Goal: Task Accomplishment & Management: Complete application form

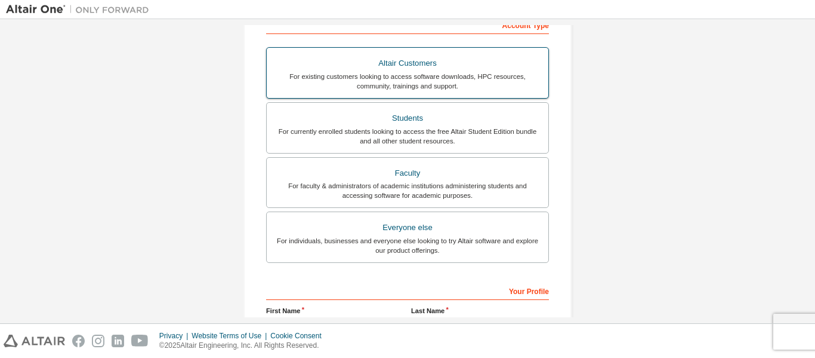
scroll to position [179, 0]
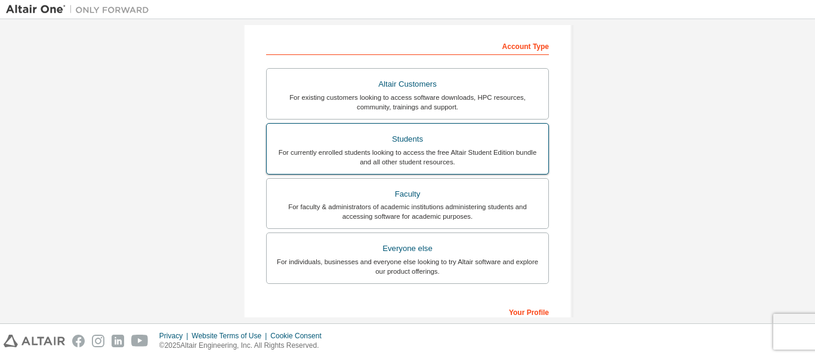
click at [402, 140] on div "Students" at bounding box center [407, 139] width 267 height 17
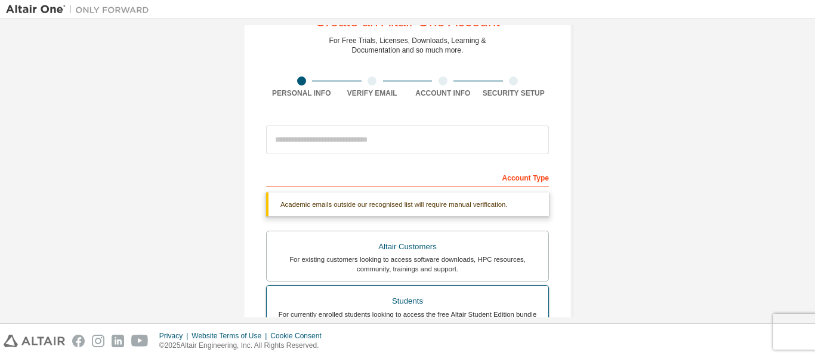
scroll to position [0, 0]
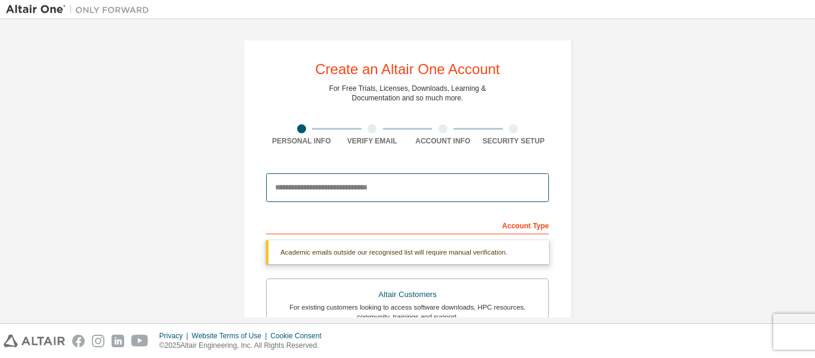
click at [400, 186] on input "email" at bounding box center [407, 187] width 283 height 29
type input "**********"
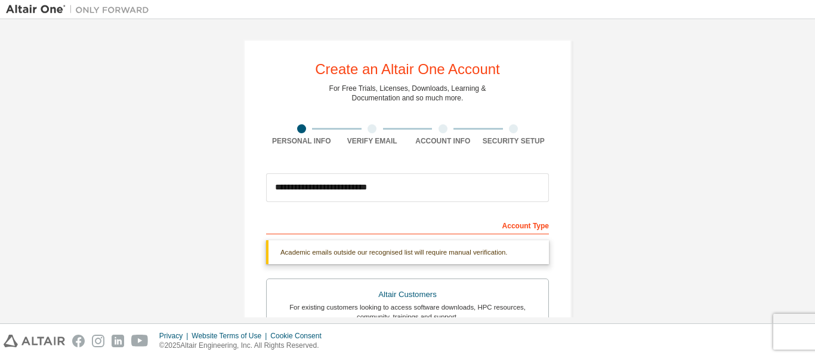
type input "******"
type input "*********"
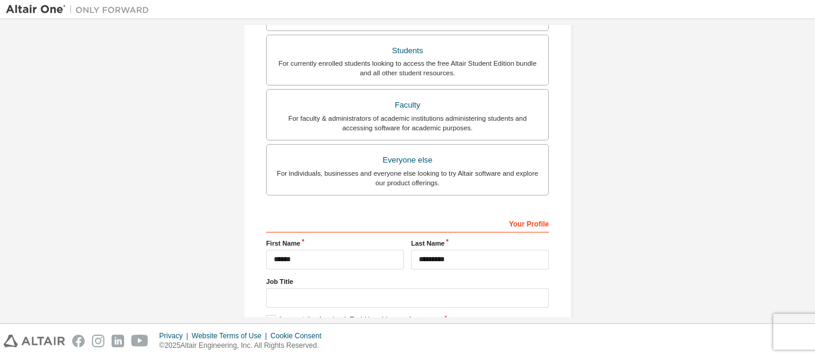
scroll to position [409, 0]
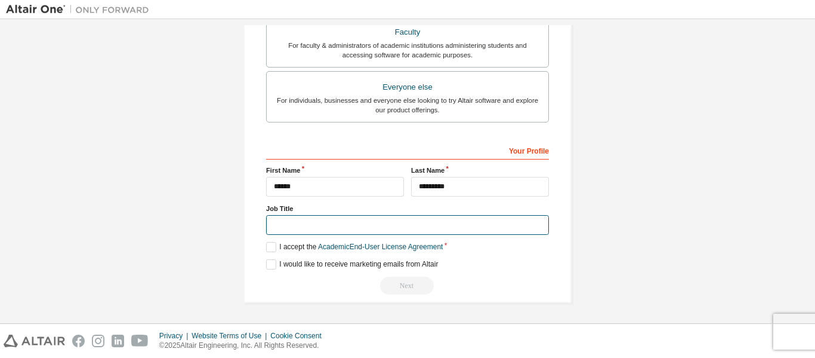
click at [416, 227] on input "text" at bounding box center [407, 225] width 283 height 20
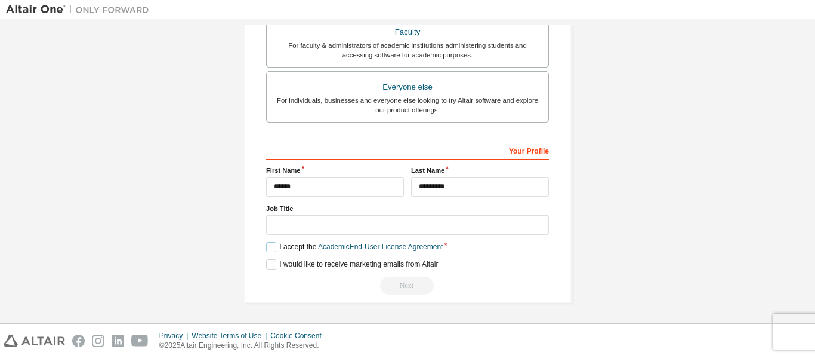
click at [267, 244] on label "I accept the Academic End-User License Agreement" at bounding box center [354, 247] width 177 height 10
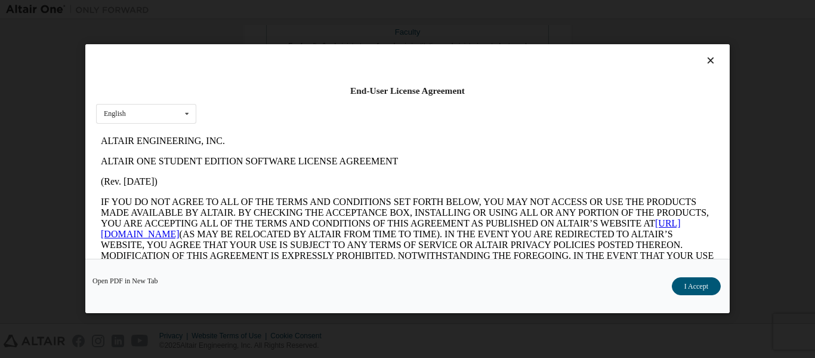
scroll to position [0, 0]
click at [689, 286] on button "I Accept" at bounding box center [696, 287] width 49 height 18
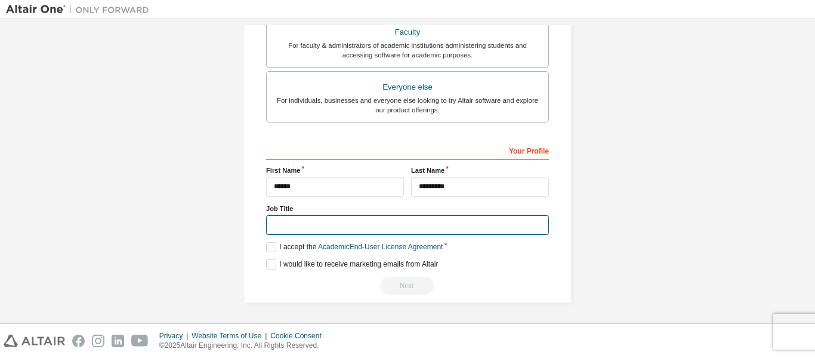
click at [426, 229] on input "text" at bounding box center [407, 225] width 283 height 20
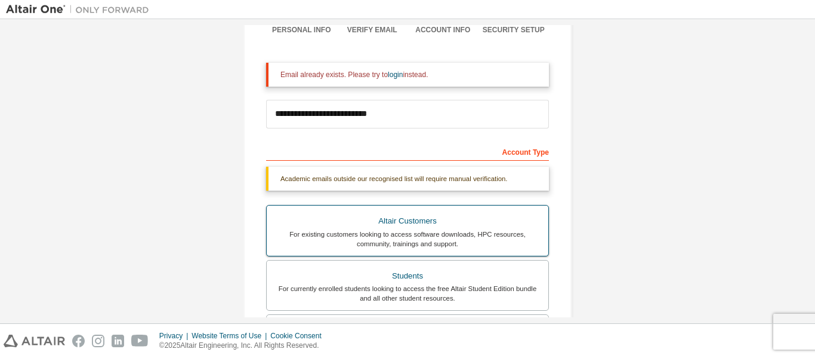
scroll to position [110, 0]
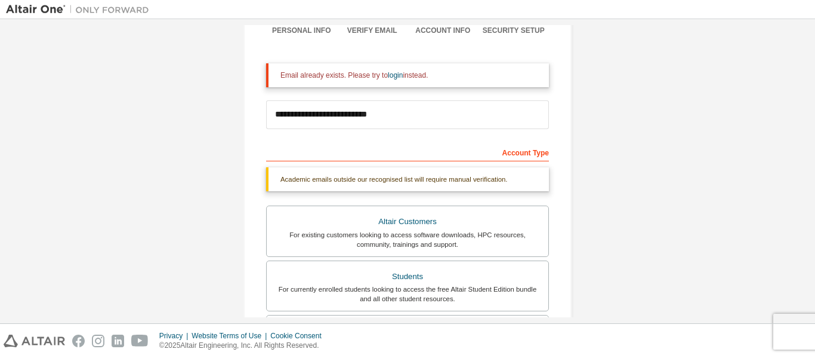
type input "********"
click at [391, 116] on input "**********" at bounding box center [407, 114] width 283 height 29
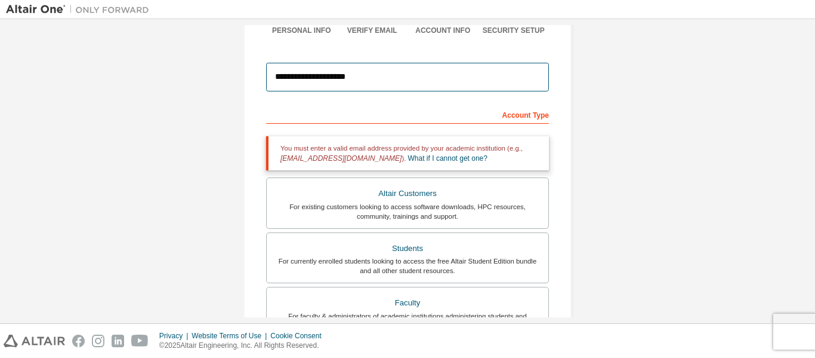
drag, startPoint x: 371, startPoint y: 77, endPoint x: 235, endPoint y: 82, distance: 135.6
click at [235, 82] on div "**********" at bounding box center [407, 251] width 357 height 673
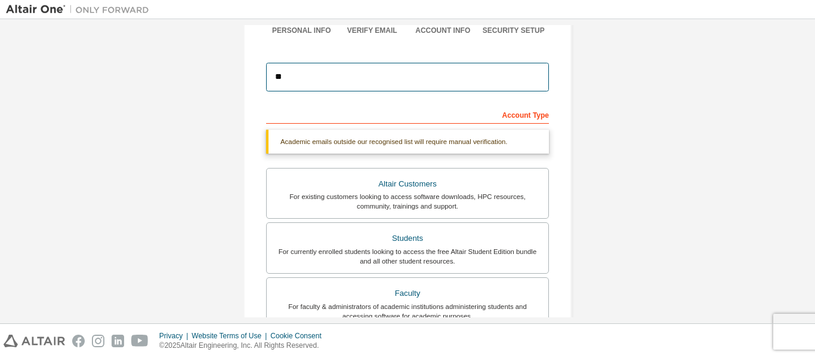
type input "*"
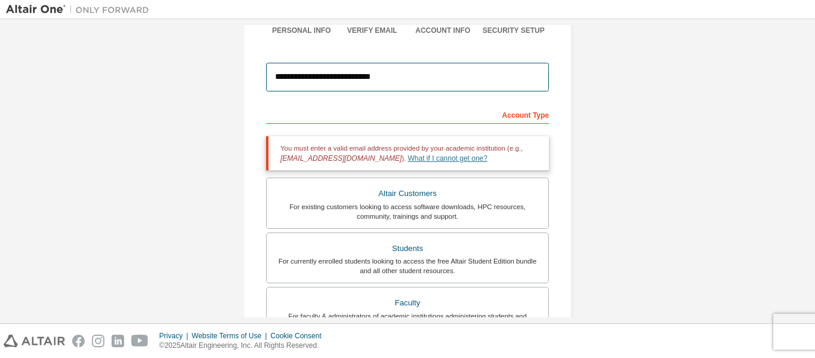
type input "**********"
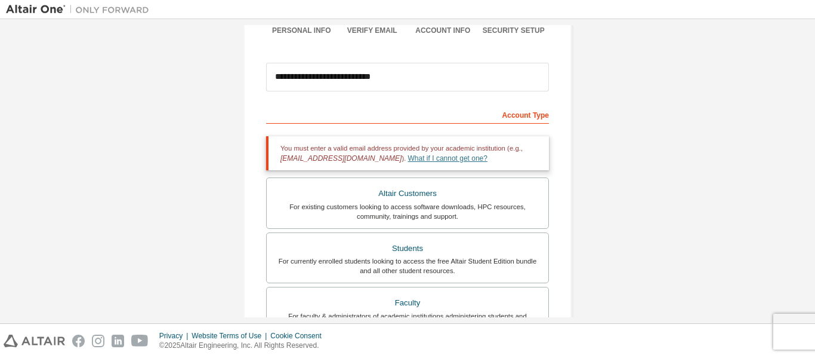
click at [428, 161] on link "What if I cannot get one?" at bounding box center [447, 158] width 79 height 8
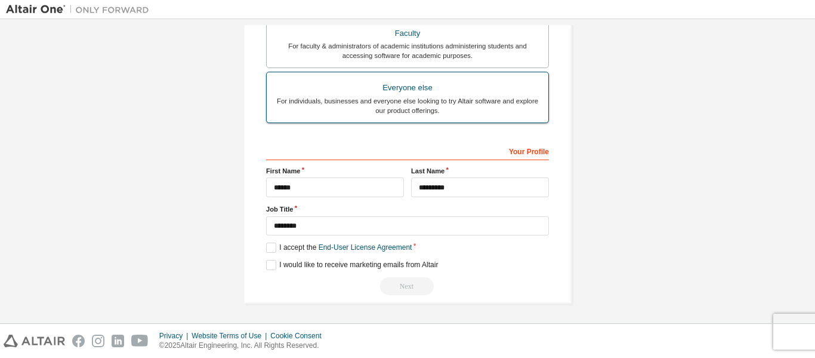
scroll to position [340, 0]
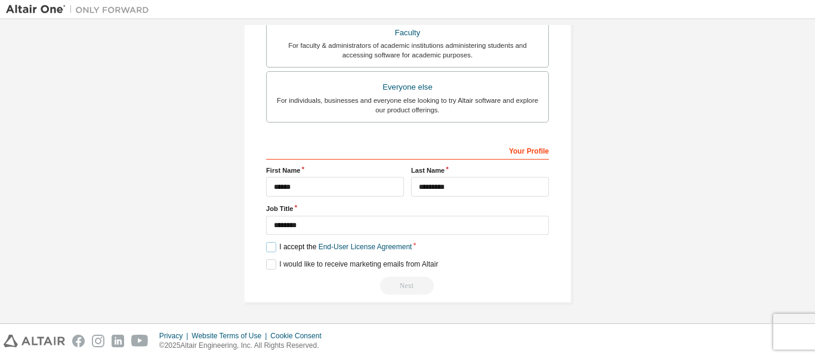
click at [268, 248] on label "I accept the End-User License Agreement" at bounding box center [339, 247] width 146 height 10
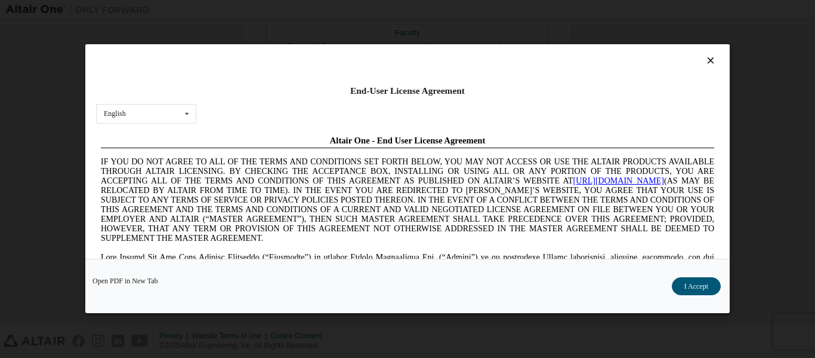
scroll to position [0, 0]
click at [708, 63] on icon at bounding box center [711, 61] width 13 height 11
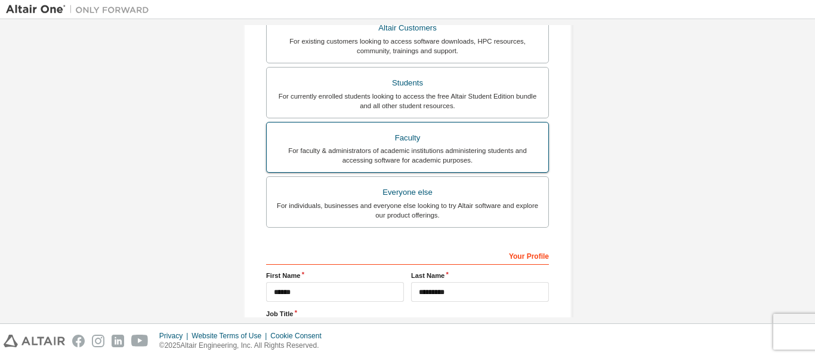
scroll to position [221, 0]
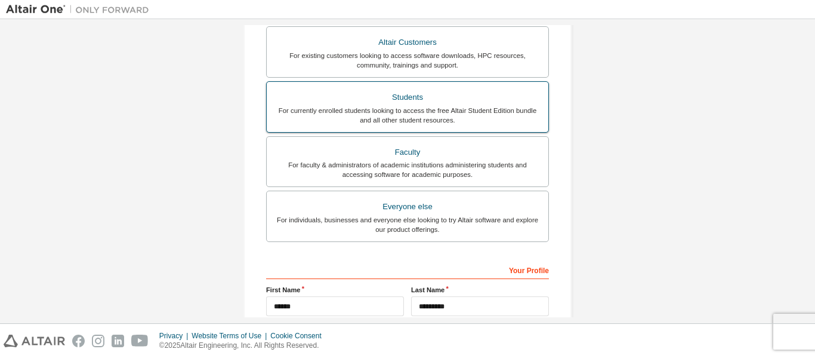
click at [417, 106] on div "For currently enrolled students looking to access the free Altair Student Editi…" at bounding box center [407, 115] width 267 height 19
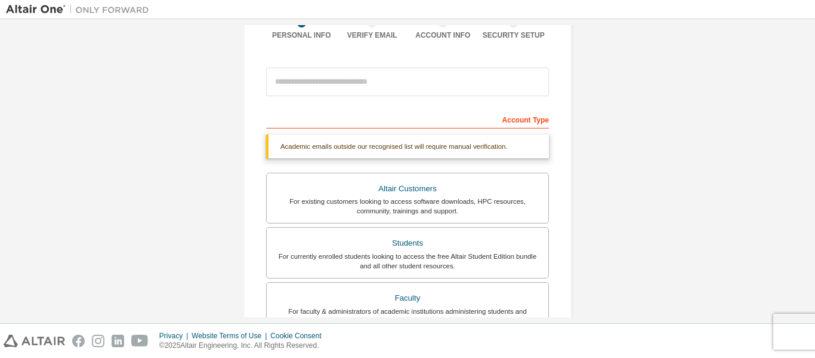
scroll to position [73, 0]
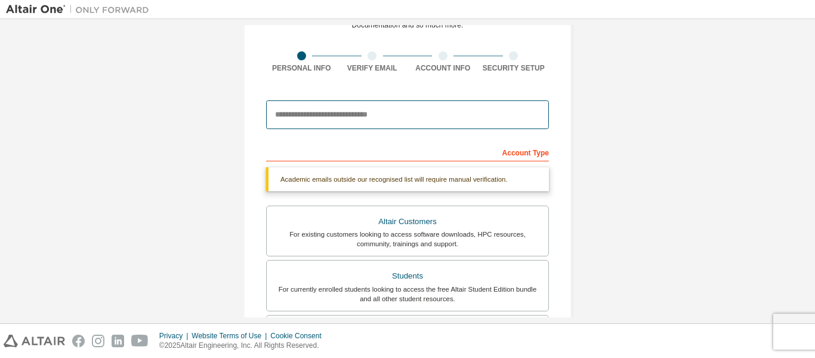
click at [369, 116] on input "email" at bounding box center [407, 114] width 283 height 29
click at [334, 116] on input "email" at bounding box center [407, 114] width 283 height 29
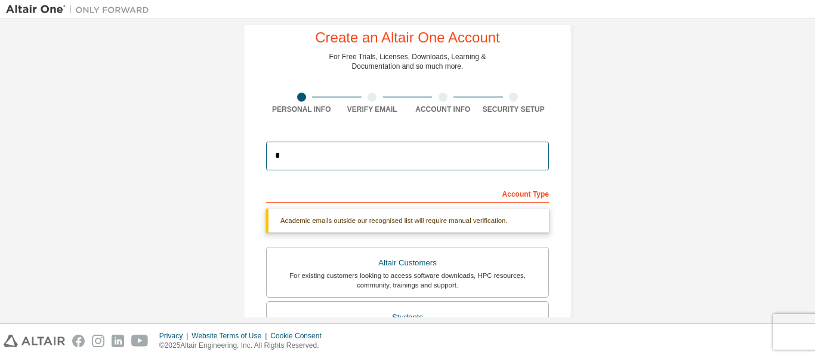
scroll to position [13, 0]
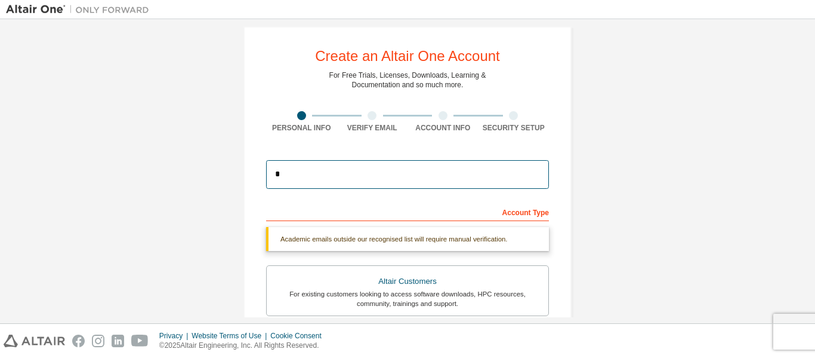
type input "*"
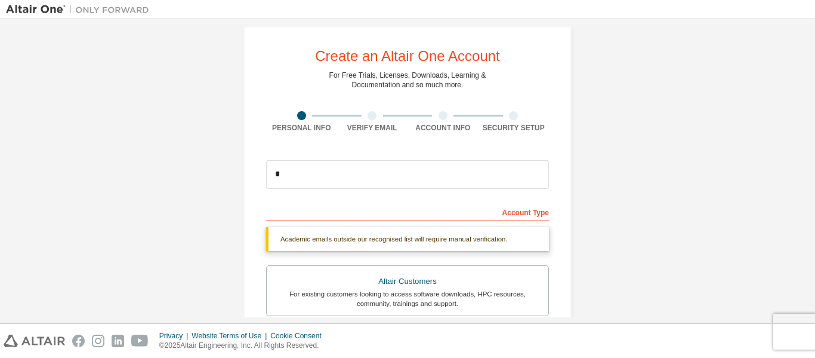
click at [553, 134] on div "Create an Altair One Account For Free Trials, Licenses, Downloads, Learning & D…" at bounding box center [408, 343] width 328 height 634
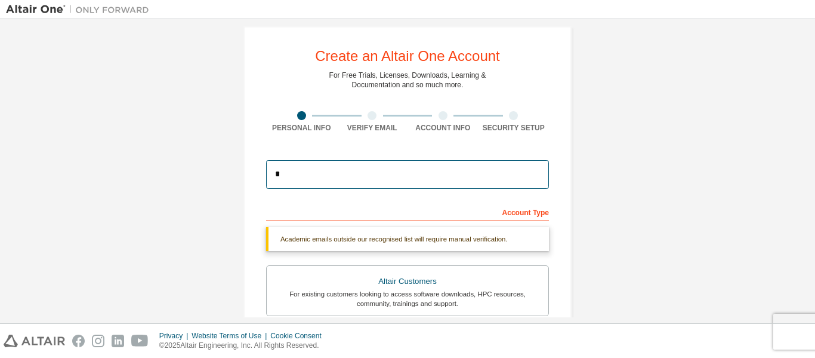
drag, startPoint x: 372, startPoint y: 175, endPoint x: 226, endPoint y: 168, distance: 146.4
click at [226, 168] on div "Create an Altair One Account For Free Trials, Licenses, Downloads, Learning & D…" at bounding box center [407, 343] width 803 height 663
click at [299, 171] on input "*" at bounding box center [407, 174] width 283 height 29
drag, startPoint x: 299, startPoint y: 171, endPoint x: 264, endPoint y: 171, distance: 34.6
click at [266, 171] on input "*" at bounding box center [407, 174] width 283 height 29
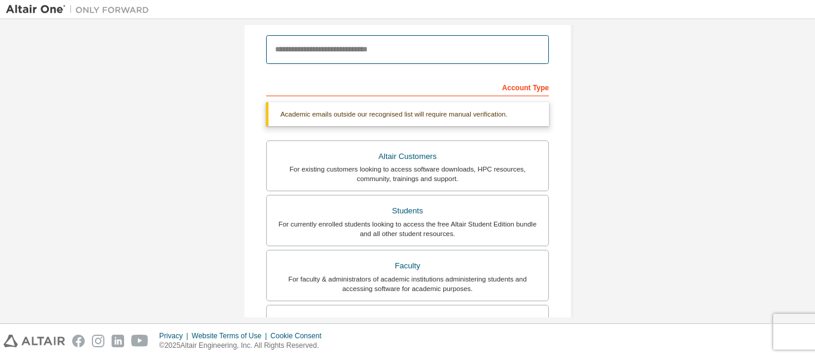
scroll to position [140, 0]
click at [357, 42] on input "email" at bounding box center [407, 47] width 283 height 29
type input "**********"
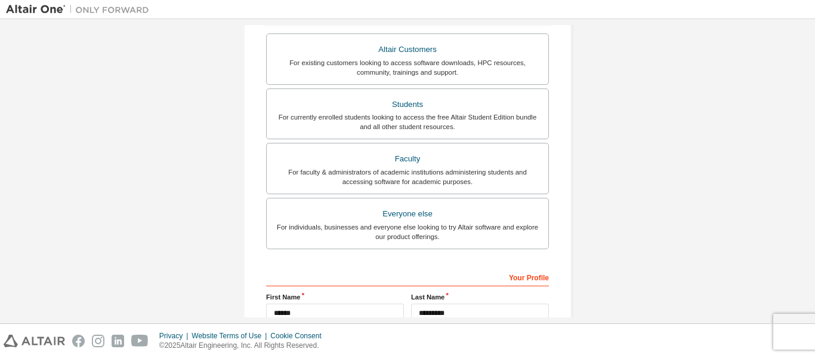
scroll to position [409, 0]
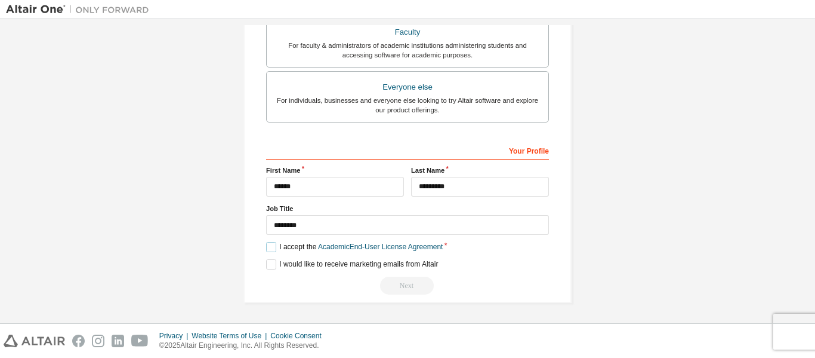
click at [267, 249] on label "I accept the Academic End-User License Agreement" at bounding box center [354, 247] width 177 height 10
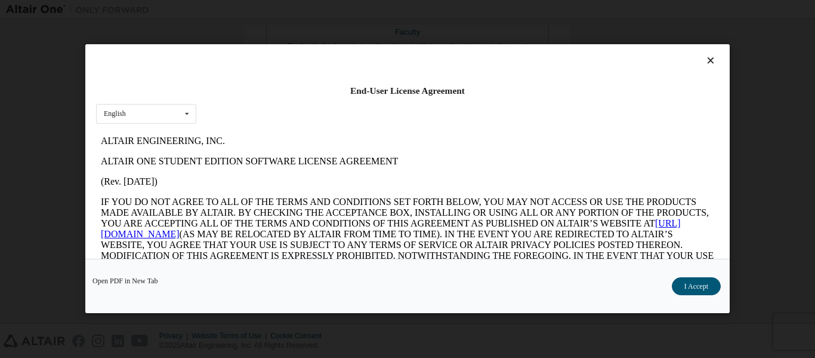
scroll to position [0, 0]
click at [705, 60] on icon at bounding box center [711, 61] width 13 height 11
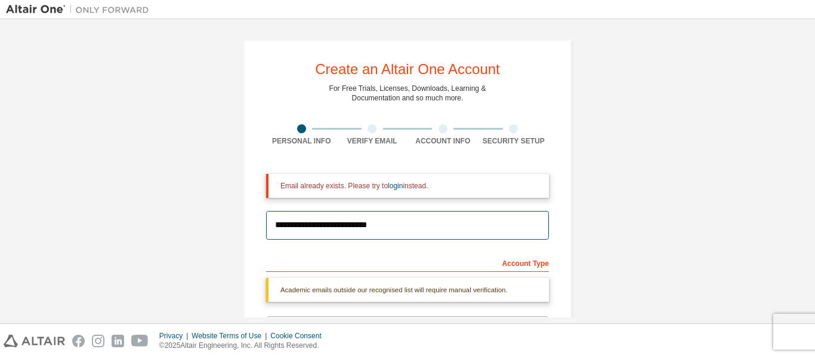
click at [409, 230] on input "**********" at bounding box center [407, 225] width 283 height 29
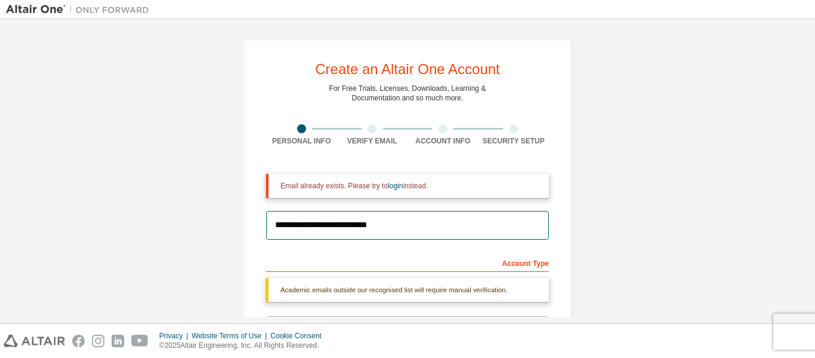
drag, startPoint x: 417, startPoint y: 225, endPoint x: 244, endPoint y: 217, distance: 173.3
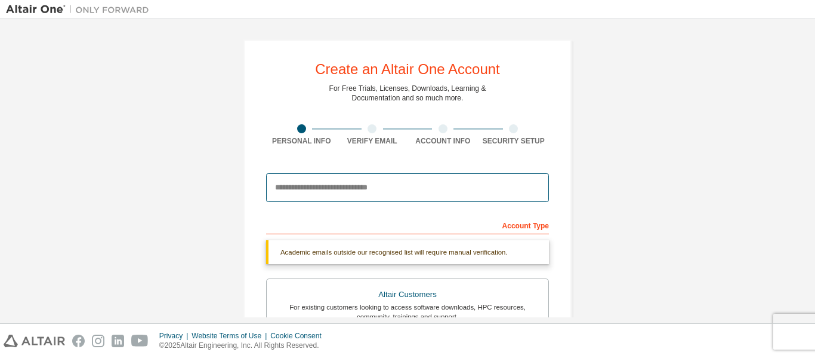
click at [540, 186] on input "email" at bounding box center [407, 187] width 283 height 29
click at [407, 190] on input "email" at bounding box center [407, 187] width 283 height 29
click at [396, 187] on input "email" at bounding box center [407, 187] width 283 height 29
click at [532, 189] on input "email" at bounding box center [407, 187] width 283 height 29
click at [377, 184] on input "email" at bounding box center [407, 187] width 283 height 29
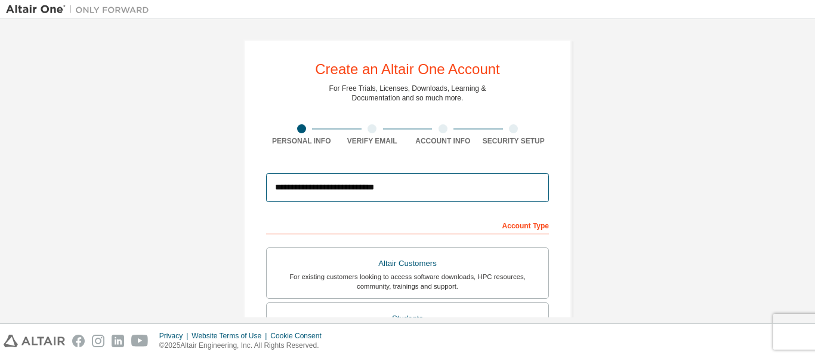
click at [311, 187] on input "**********" at bounding box center [407, 187] width 283 height 29
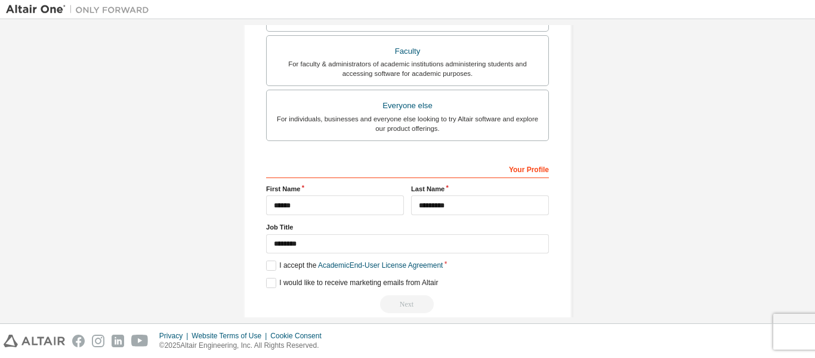
scroll to position [340, 0]
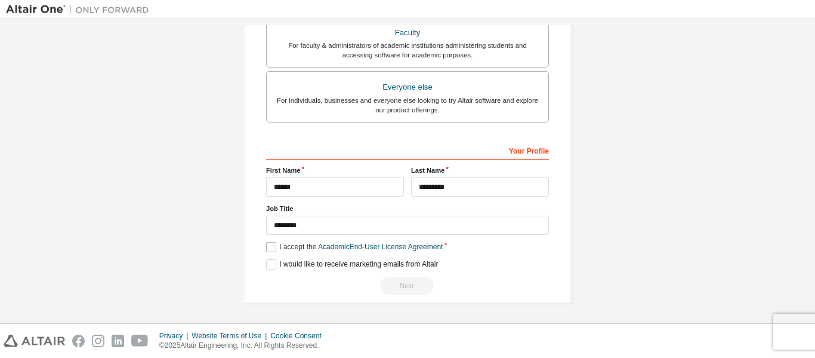
type input "**********"
click at [272, 248] on label "I accept the Academic End-User License Agreement" at bounding box center [354, 247] width 177 height 10
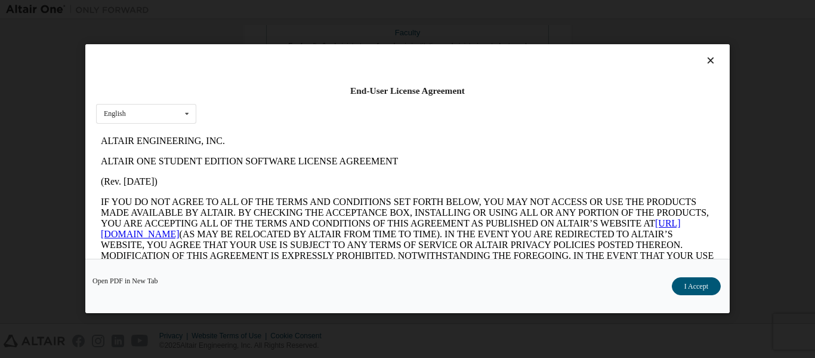
scroll to position [0, 0]
click at [701, 283] on button "I Accept" at bounding box center [696, 287] width 49 height 18
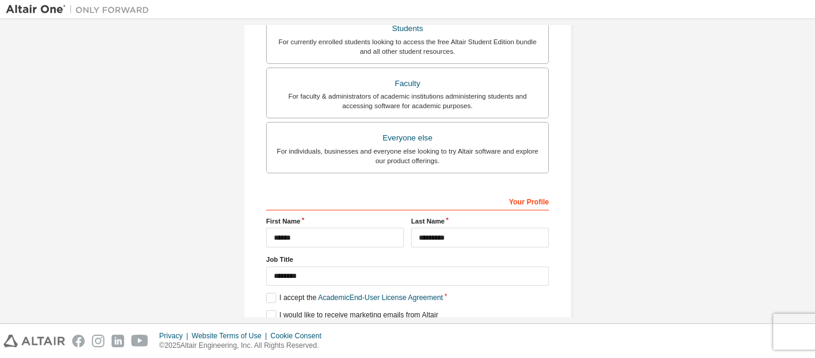
scroll to position [340, 0]
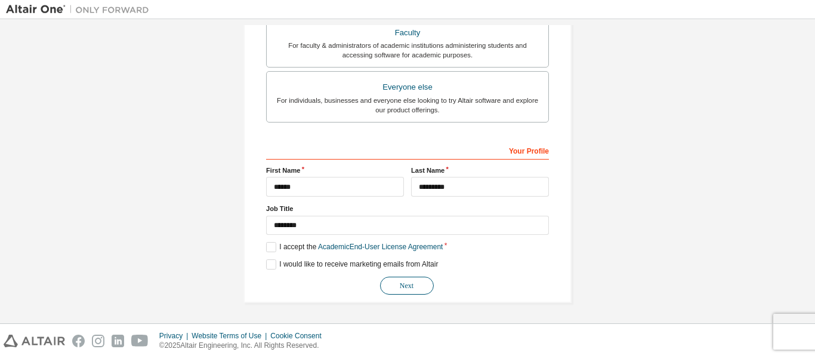
click at [408, 286] on button "Next" at bounding box center [407, 285] width 54 height 18
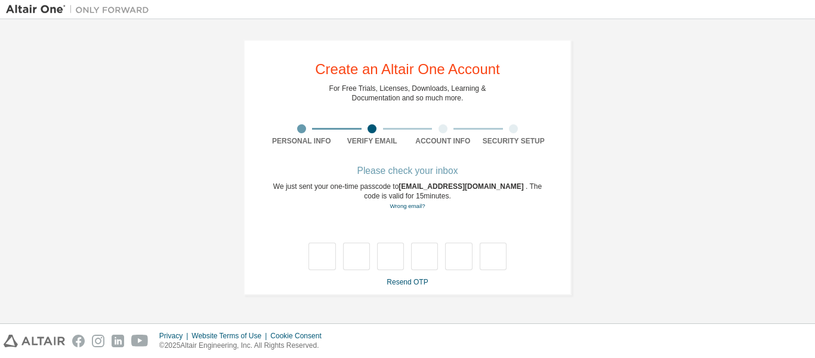
scroll to position [0, 0]
type input "*"
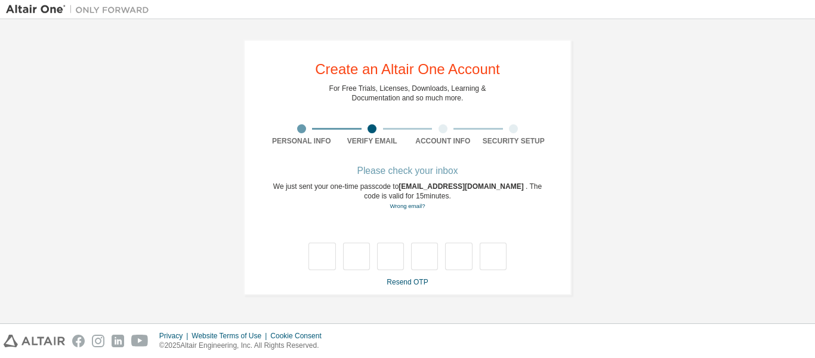
type input "*"
click at [537, 235] on icon at bounding box center [539, 233] width 15 height 19
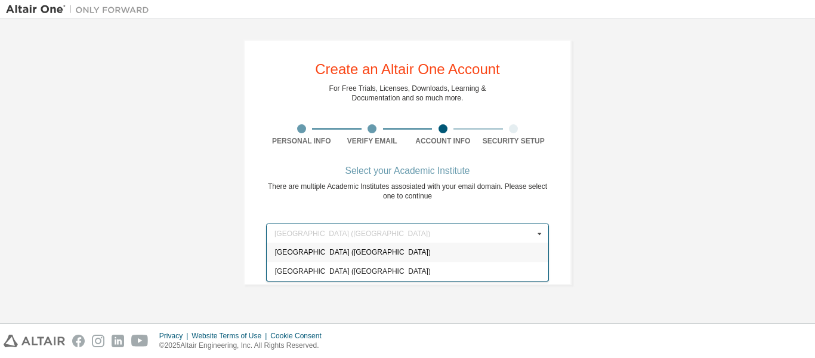
click at [399, 254] on span "[GEOGRAPHIC_DATA] ([GEOGRAPHIC_DATA])" at bounding box center [408, 252] width 266 height 7
type input "******"
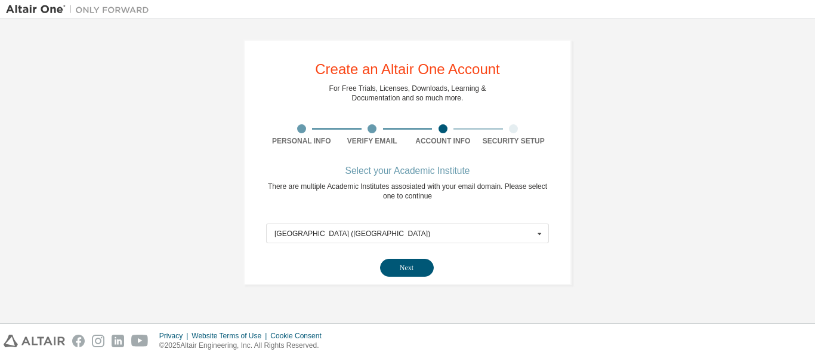
click at [398, 271] on button "Next" at bounding box center [407, 267] width 54 height 18
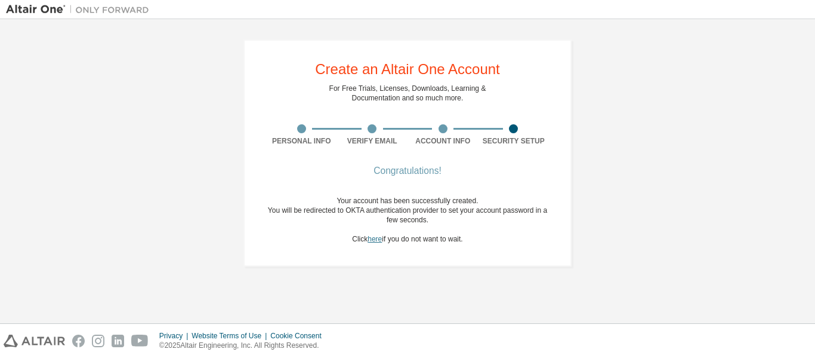
click at [377, 241] on link "here" at bounding box center [375, 239] width 14 height 8
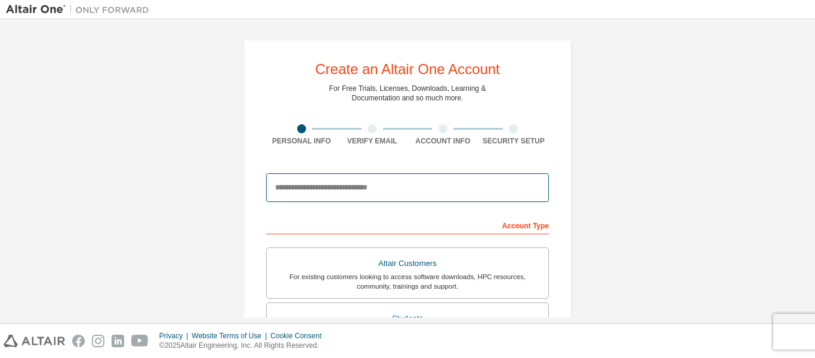
click at [366, 189] on input "email" at bounding box center [407, 187] width 283 height 29
click at [297, 188] on input "email" at bounding box center [407, 187] width 283 height 29
paste input "**********"
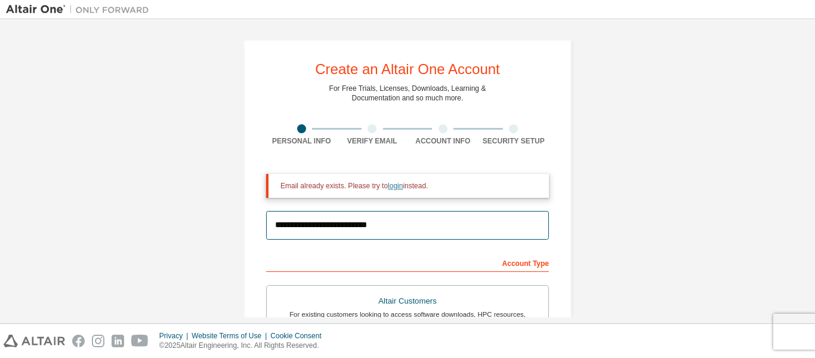
type input "**********"
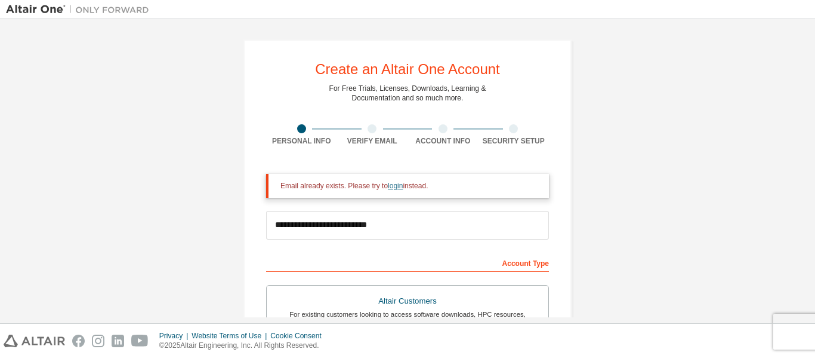
click at [390, 187] on link "login" at bounding box center [395, 185] width 15 height 8
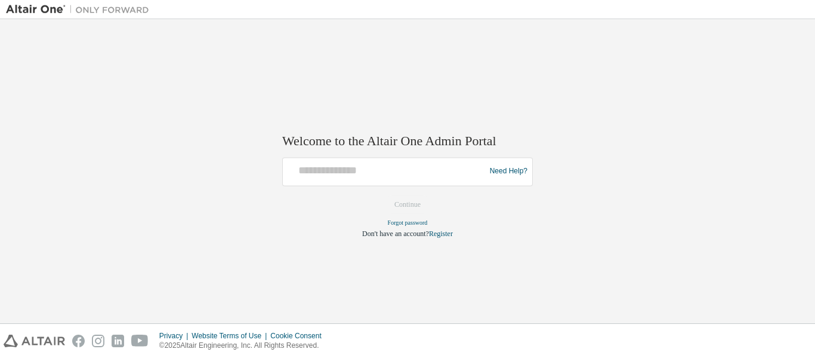
drag, startPoint x: 88, startPoint y: 52, endPoint x: 93, endPoint y: 21, distance: 31.4
click at [89, 52] on div "Welcome to the Altair One Admin Portal Need Help? Please make sure that you pro…" at bounding box center [407, 171] width 803 height 292
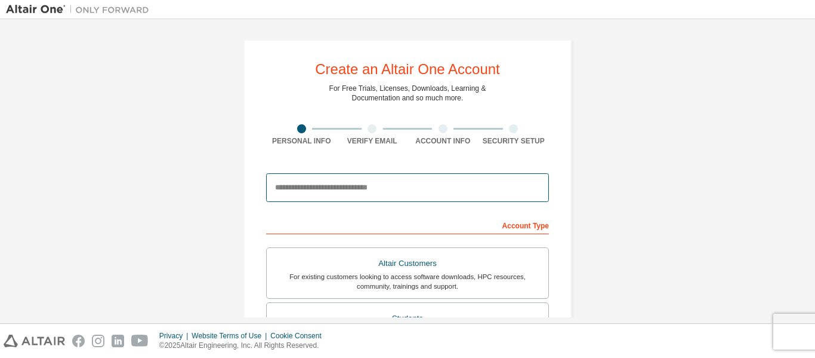
click at [352, 186] on input "email" at bounding box center [407, 187] width 283 height 29
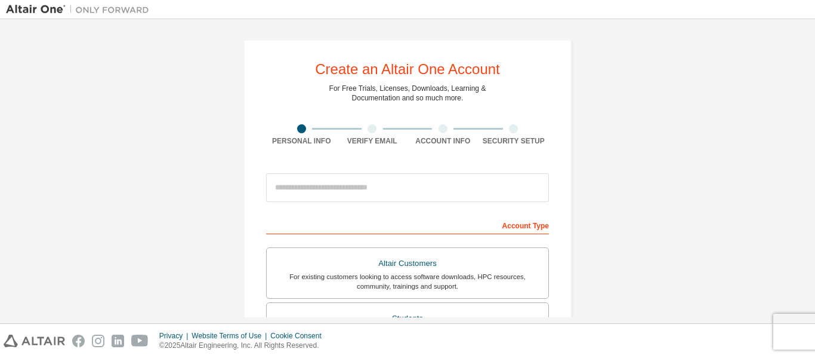
click at [272, 65] on div "Create an Altair One Account For Free Trials, Licenses, Downloads, Learning & D…" at bounding box center [408, 340] width 328 height 603
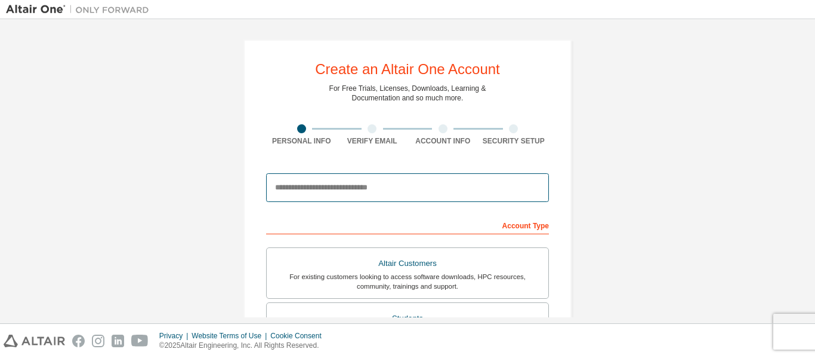
click at [288, 186] on input "email" at bounding box center [407, 187] width 283 height 29
click at [373, 185] on input "email" at bounding box center [407, 187] width 283 height 29
paste input "**********"
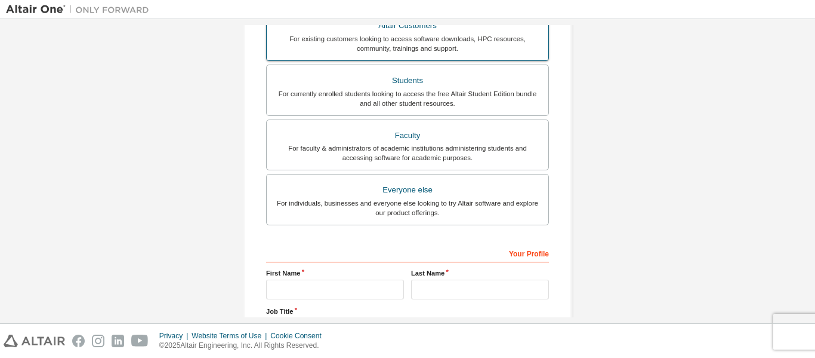
scroll to position [239, 0]
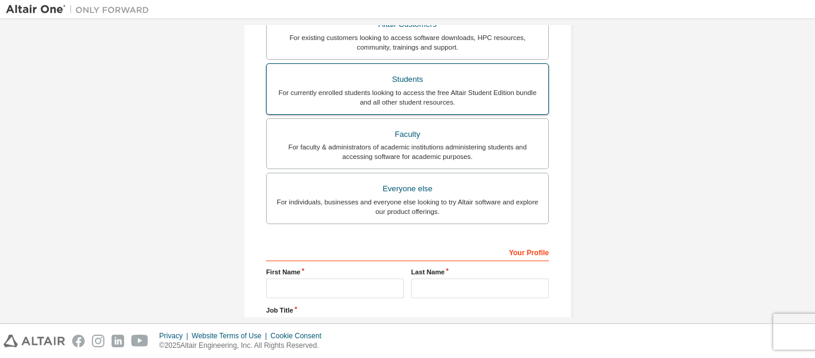
type input "**********"
click at [443, 90] on div "For currently enrolled students looking to access the free Altair Student Editi…" at bounding box center [407, 97] width 267 height 19
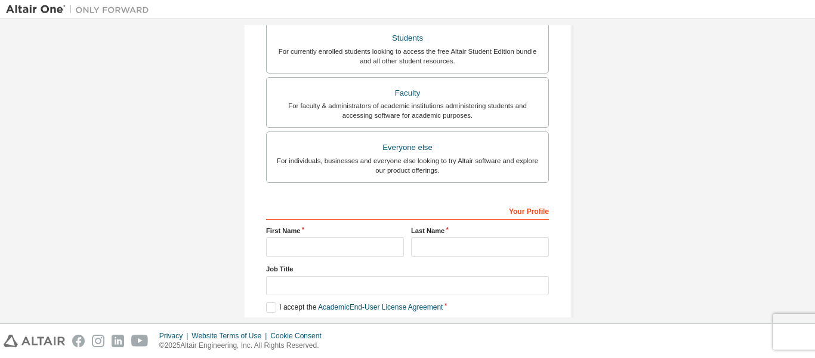
scroll to position [298, 0]
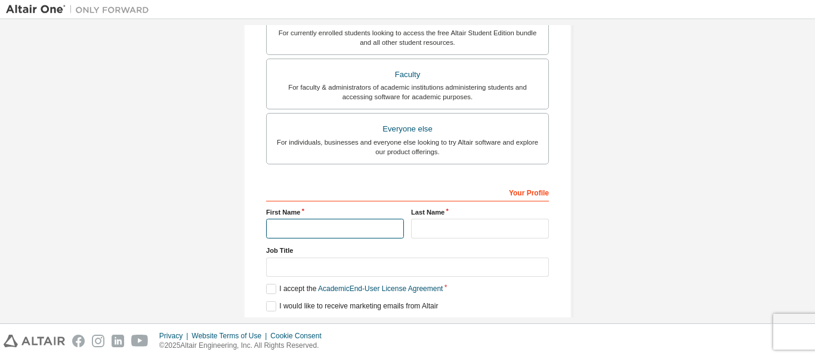
click at [345, 224] on input "text" at bounding box center [335, 228] width 138 height 20
type input "******"
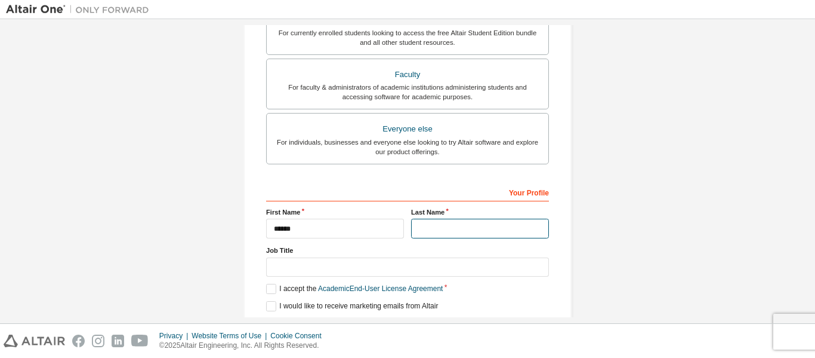
type input "*********"
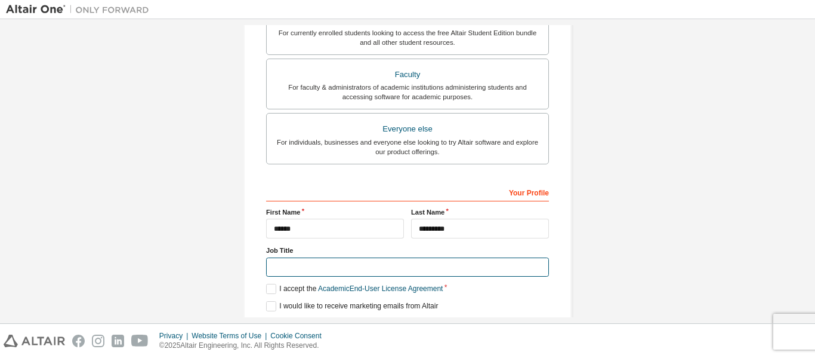
click at [354, 269] on input "text" at bounding box center [407, 267] width 283 height 20
type input "********"
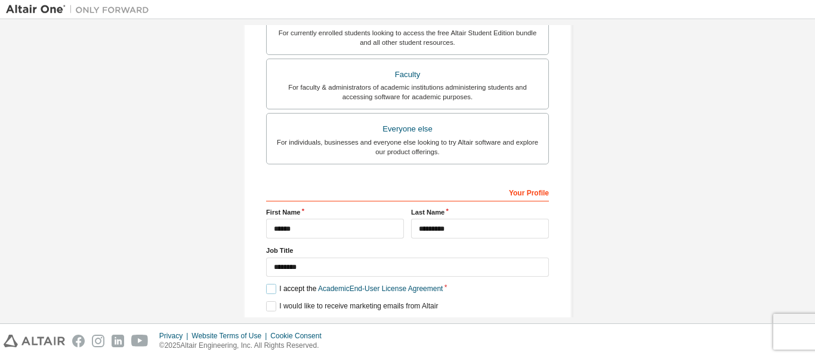
click at [268, 289] on label "I accept the Academic End-User License Agreement" at bounding box center [354, 288] width 177 height 10
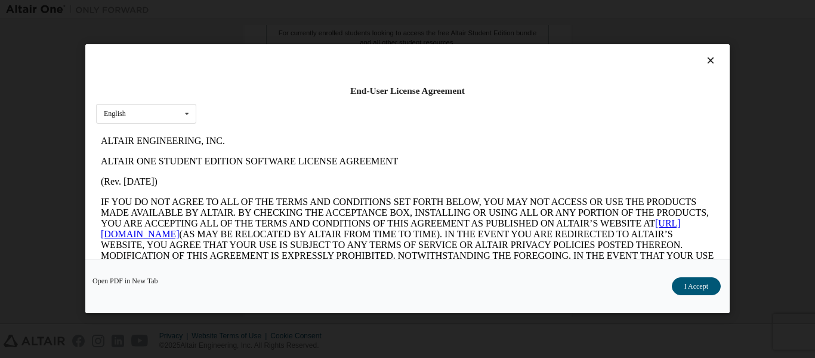
scroll to position [47, 0]
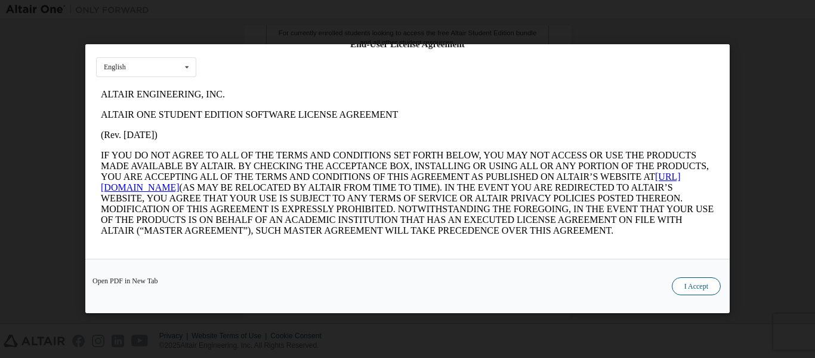
click at [694, 282] on button "I Accept" at bounding box center [696, 287] width 49 height 18
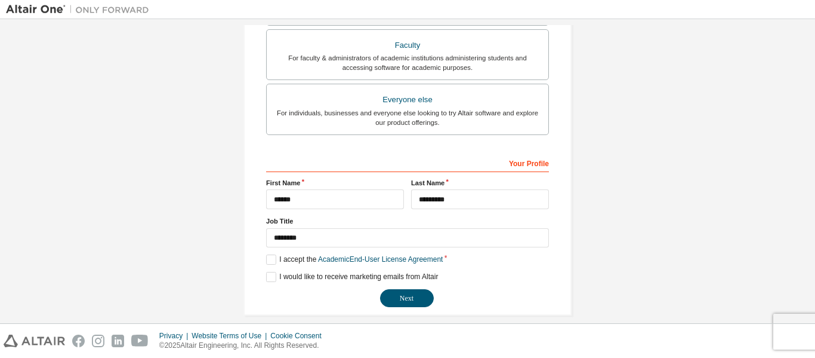
scroll to position [340, 0]
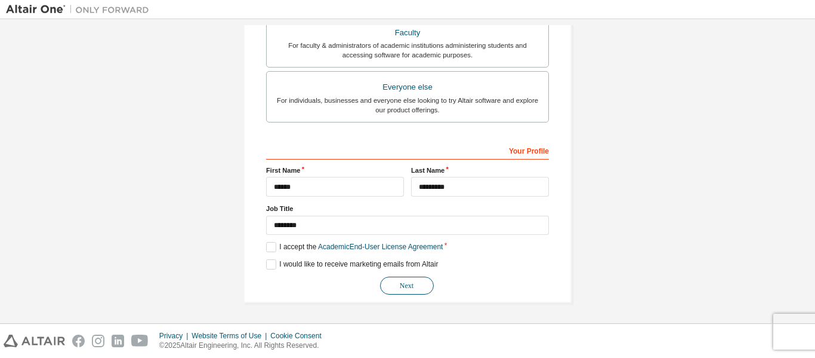
click at [399, 281] on button "Next" at bounding box center [407, 285] width 54 height 18
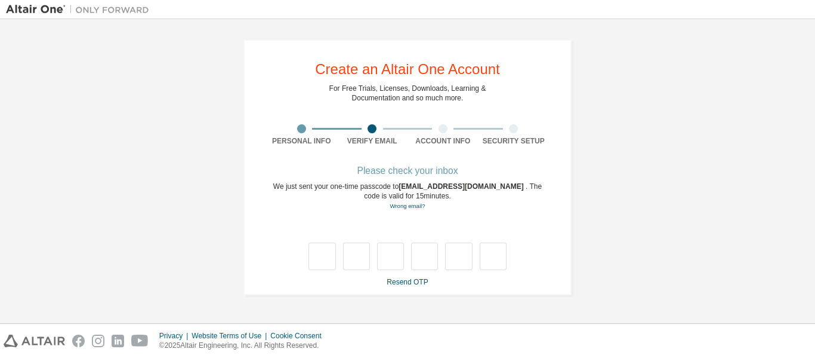
scroll to position [0, 0]
click at [318, 252] on input "text" at bounding box center [322, 255] width 27 height 27
type input "*"
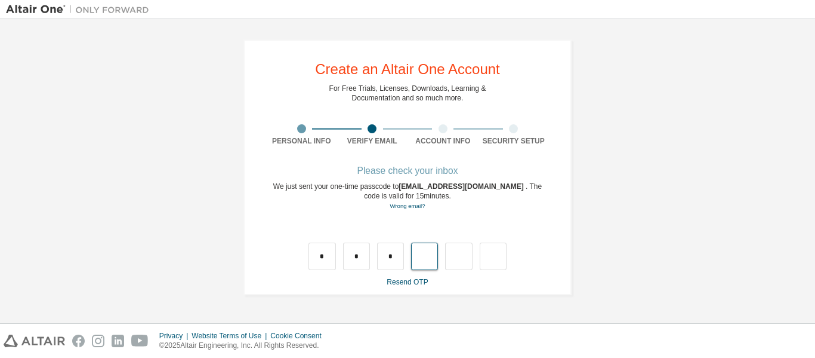
type input "*"
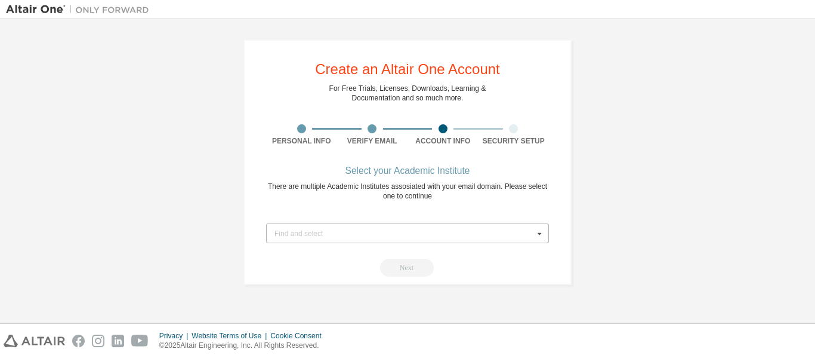
click at [377, 241] on form "Find and select [GEOGRAPHIC_DATA] ([GEOGRAPHIC_DATA]) [GEOGRAPHIC_DATA] ([GEOGR…" at bounding box center [407, 246] width 283 height 60
click at [375, 231] on div "Find and select" at bounding box center [405, 233] width 260 height 7
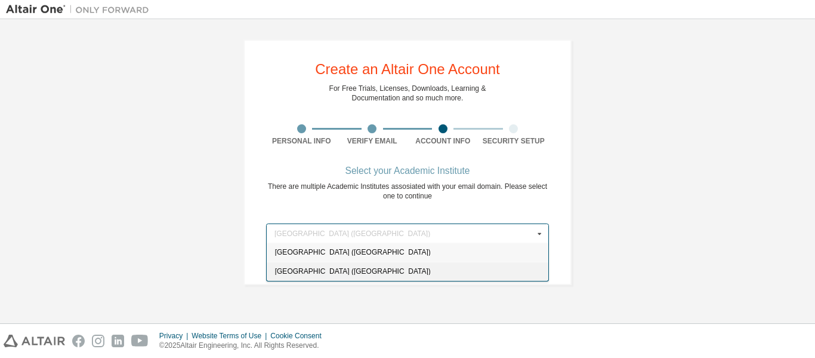
click at [339, 272] on span "[GEOGRAPHIC_DATA] ([GEOGRAPHIC_DATA])" at bounding box center [408, 270] width 266 height 7
type input "******"
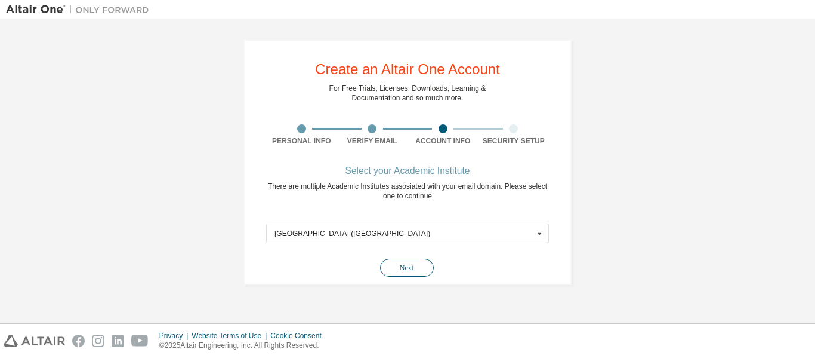
click at [412, 269] on button "Next" at bounding box center [407, 267] width 54 height 18
